Goal: Information Seeking & Learning: Check status

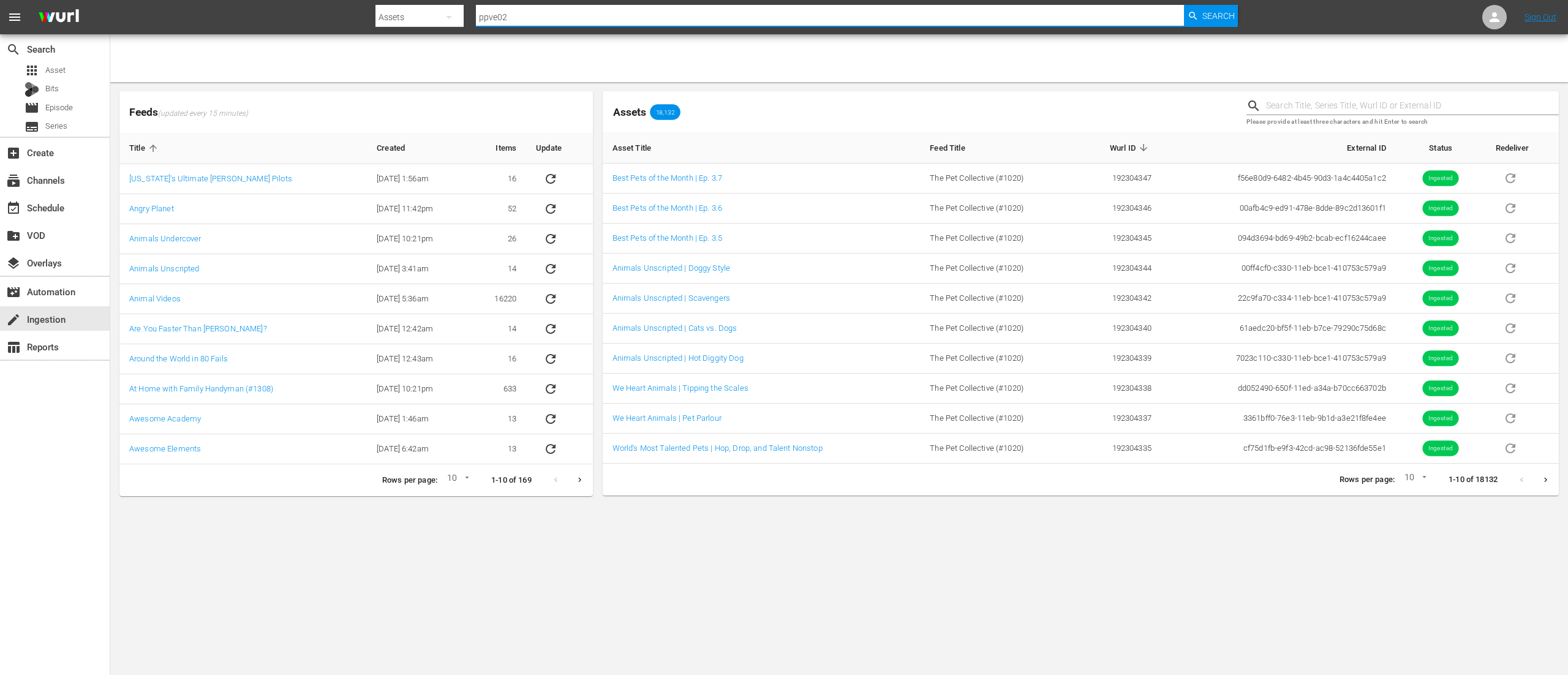
click at [585, 14] on input "ppve02" at bounding box center [829, 17] width 708 height 30
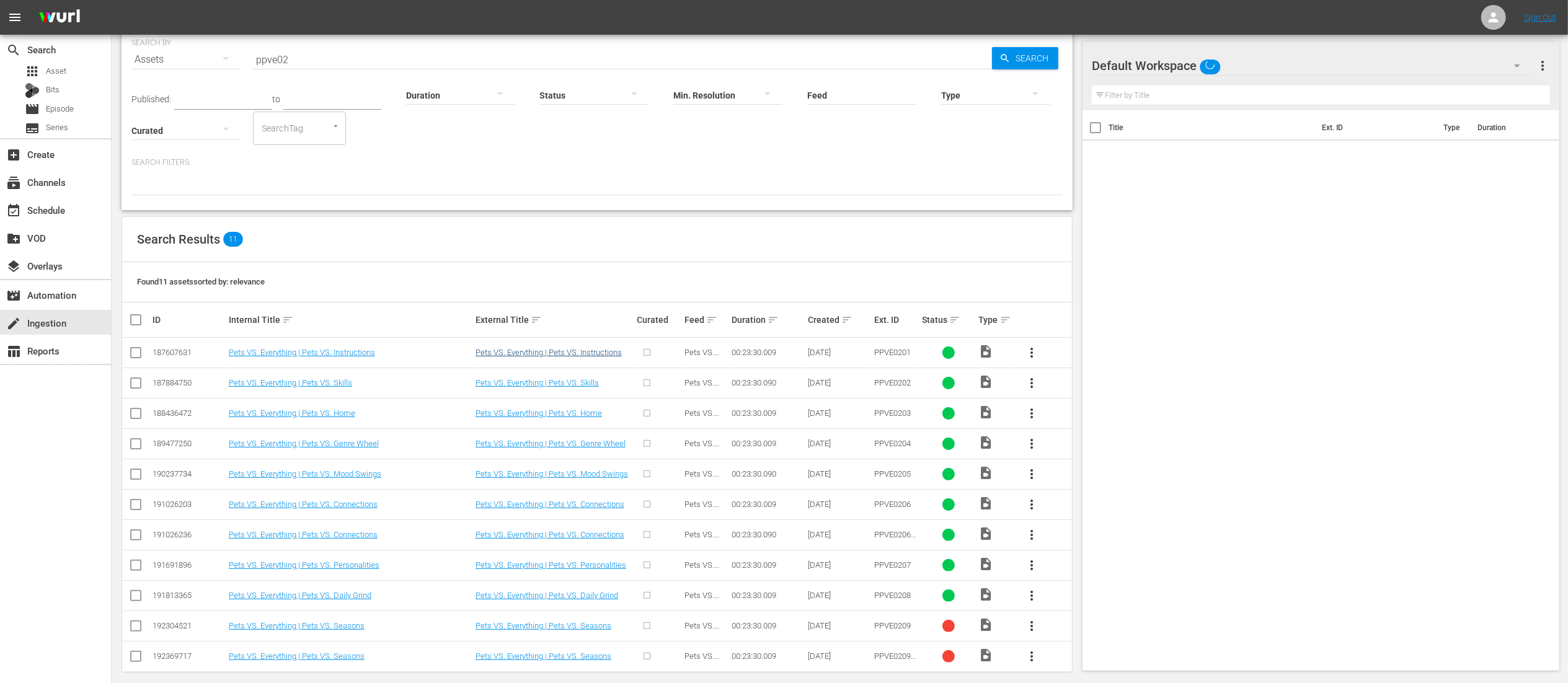
scroll to position [63, 0]
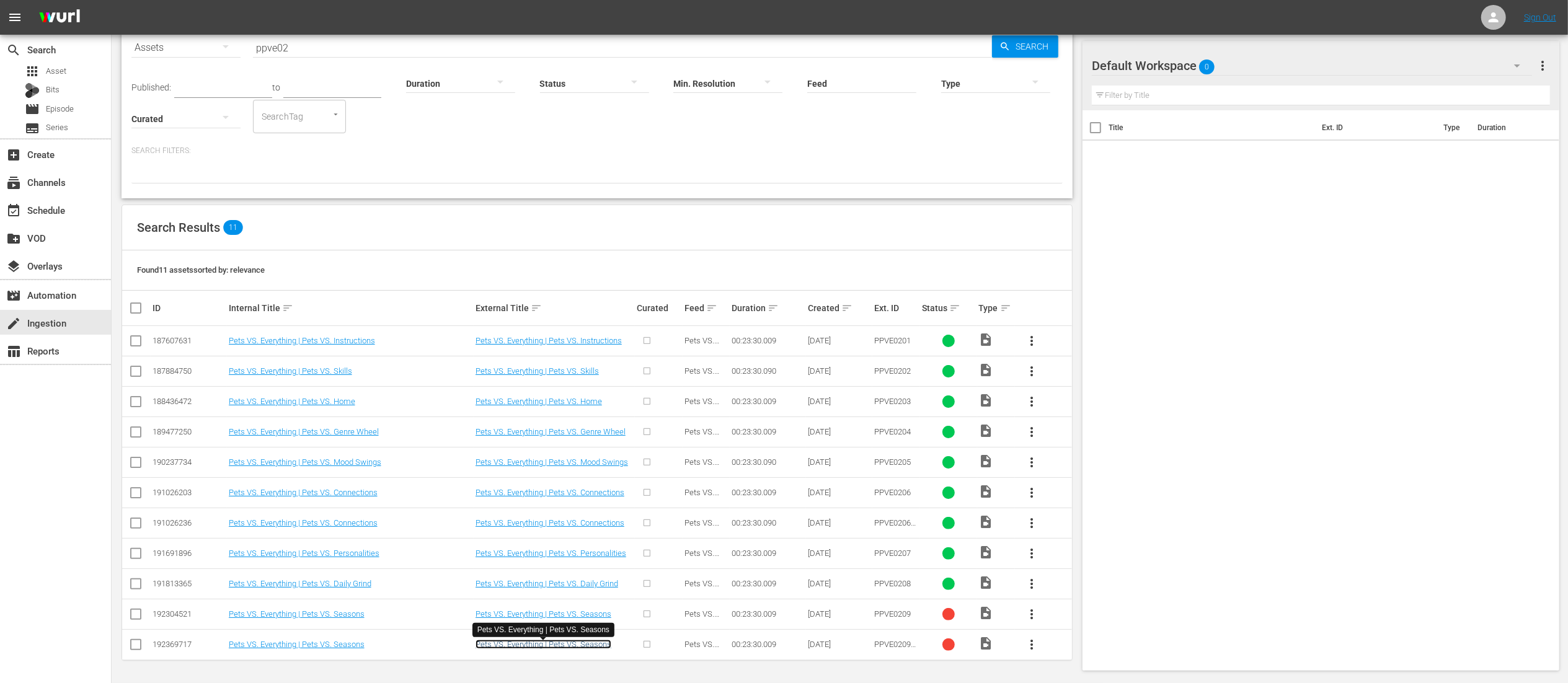
click at [560, 647] on link "Pets VS. Everything | Pets VS. Seasons" at bounding box center [544, 644] width 136 height 9
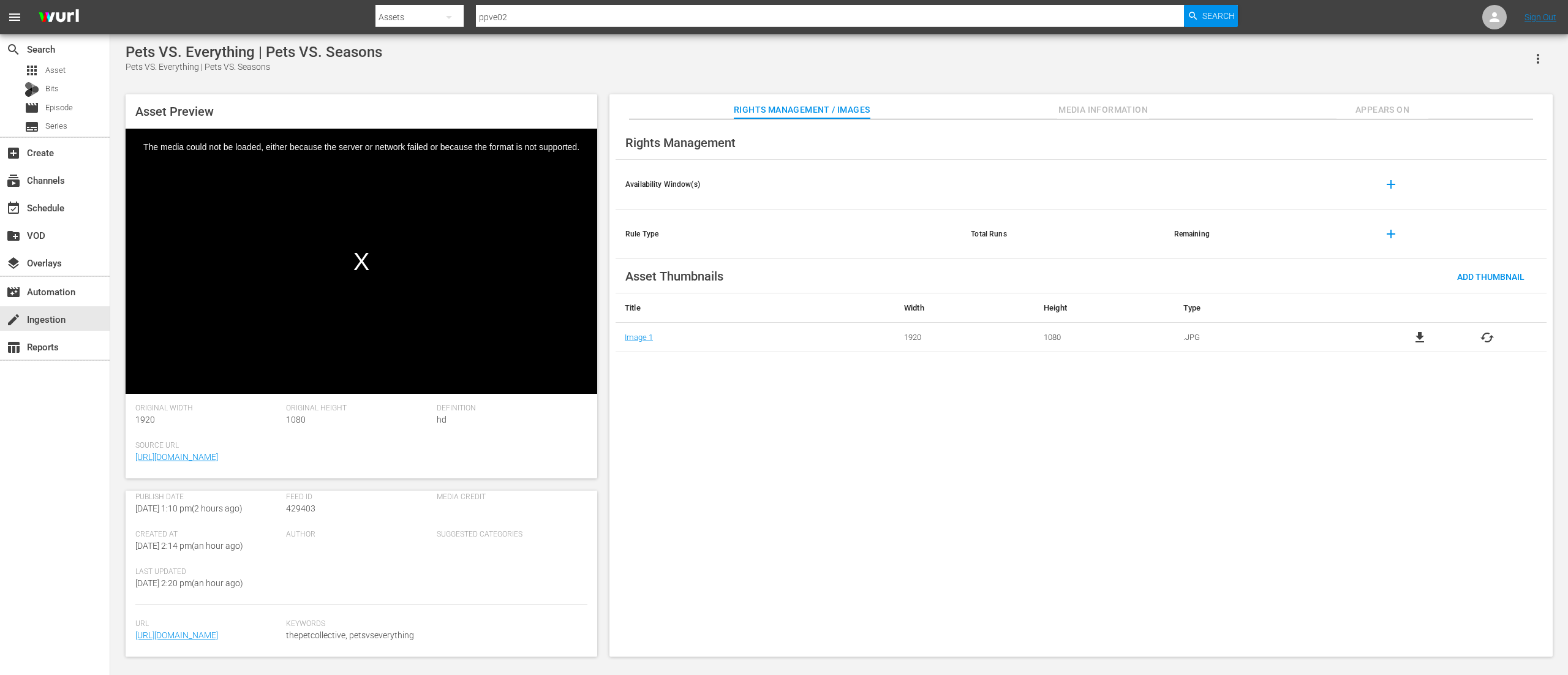
scroll to position [258, 0]
click at [1080, 108] on span "Media Information" at bounding box center [1103, 110] width 92 height 15
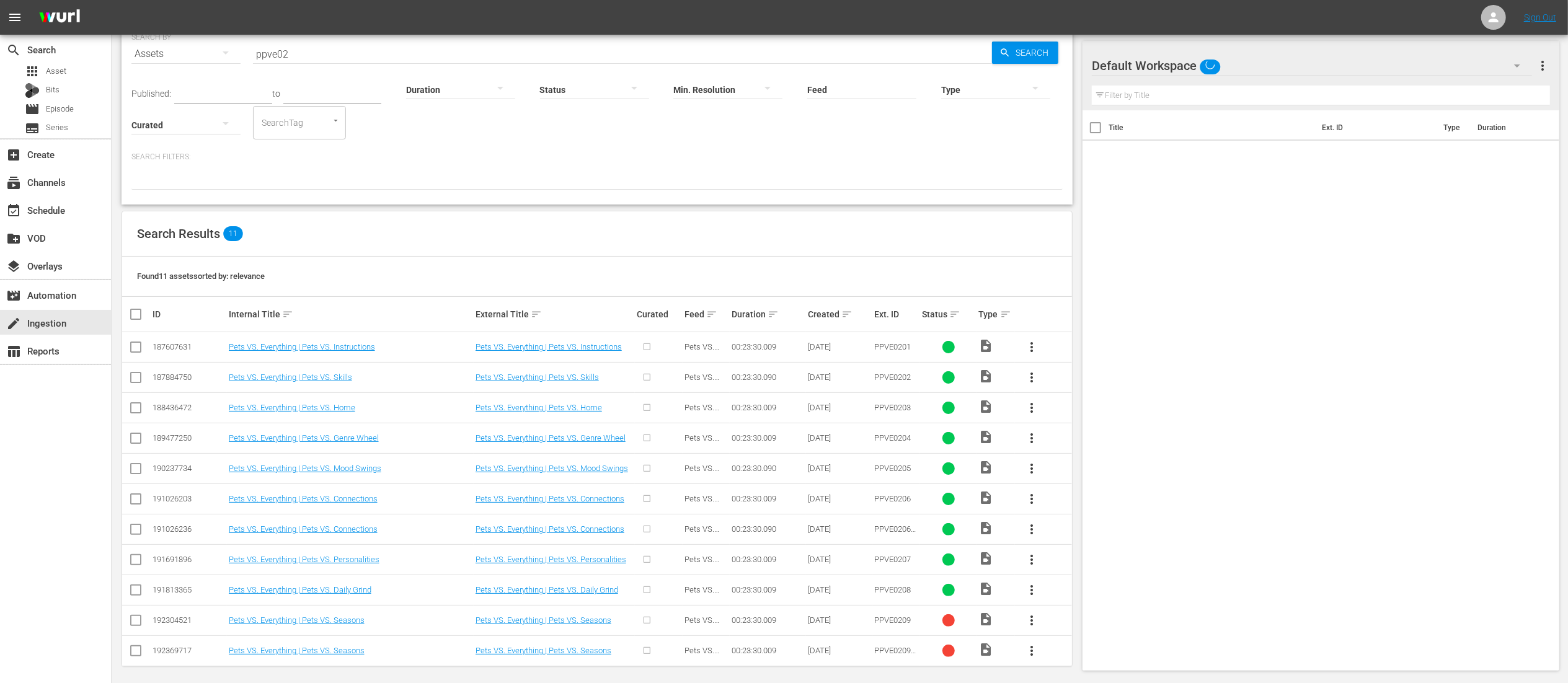
scroll to position [63, 0]
